Goal: Task Accomplishment & Management: Understand process/instructions

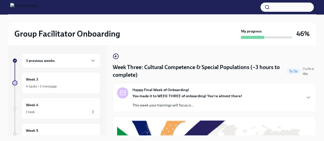
scroll to position [380, 0]
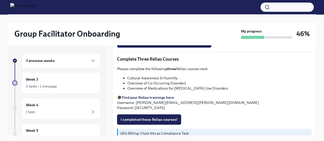
click at [155, 118] on span "I completed these Relias courses!" at bounding box center [149, 119] width 57 height 5
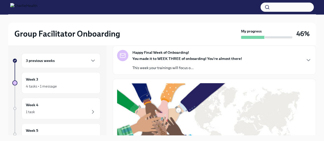
scroll to position [0, 0]
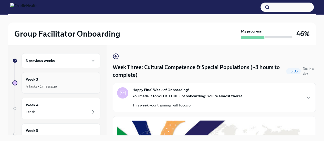
click at [68, 84] on div "4 tasks • 1 message" at bounding box center [61, 86] width 70 height 6
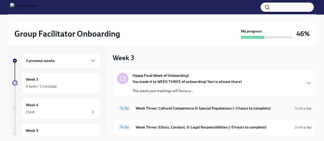
click at [158, 107] on h6 "Week Three: Cultural Competence & Special Populations (~3 hours to complete)" at bounding box center [213, 109] width 155 height 6
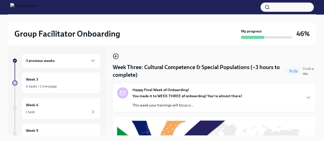
click at [116, 56] on icon "button" at bounding box center [116, 56] width 2 height 0
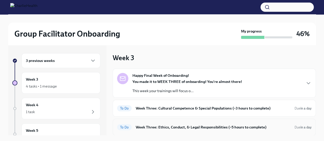
click at [221, 124] on div "To Do Week Three: Ethics, Conduct, & Legal Responsibilities (~5 hours to comple…" at bounding box center [214, 127] width 195 height 8
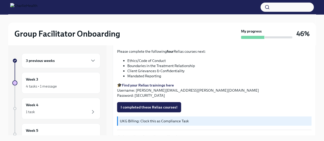
scroll to position [235, 0]
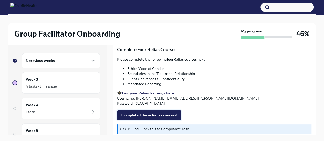
click at [167, 110] on button "I completed these Relias courses!" at bounding box center [149, 115] width 64 height 10
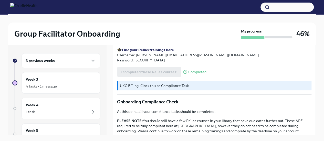
scroll to position [327, 0]
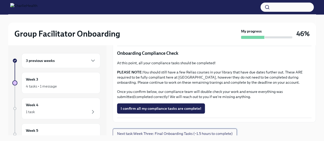
click at [225, 131] on span "Next task : Week Three: Final Onboarding Tasks (~1.5 hours to complete)" at bounding box center [175, 133] width 116 height 5
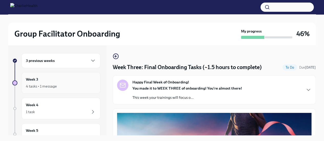
click at [83, 81] on div "Week 3 4 tasks • 1 message" at bounding box center [61, 83] width 70 height 13
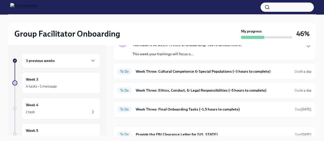
scroll to position [43, 0]
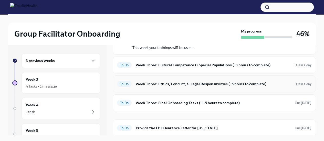
click at [270, 82] on h6 "Week Three: Ethics, Conduct, & Legal Responsibilities (~5 hours to complete)" at bounding box center [213, 84] width 155 height 6
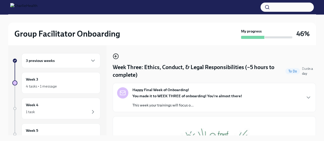
click at [115, 59] on circle "button" at bounding box center [115, 56] width 5 height 5
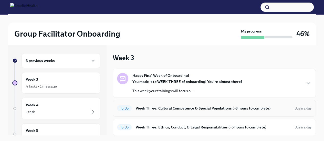
click at [206, 108] on h6 "Week Three: Cultural Competence & Special Populations (~3 hours to complete)" at bounding box center [213, 109] width 155 height 6
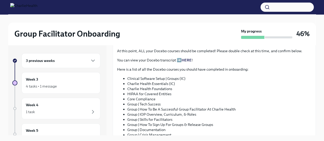
scroll to position [271, 0]
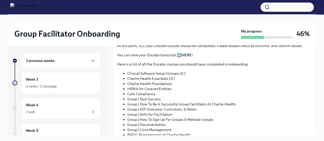
click at [186, 54] on link "HERE" at bounding box center [187, 55] width 10 height 5
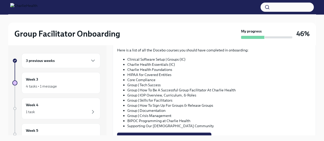
scroll to position [286, 0]
